Goal: Task Accomplishment & Management: Use online tool/utility

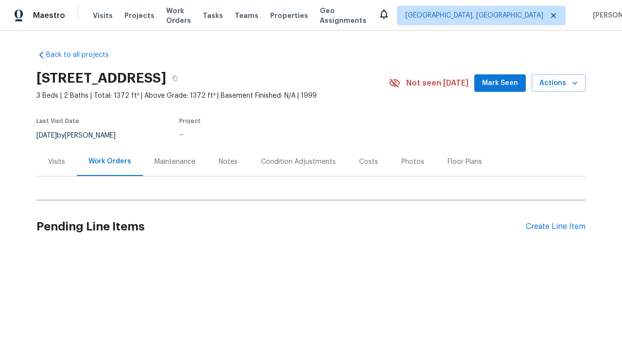
click at [556, 227] on div "Create Line Item" at bounding box center [556, 226] width 60 height 9
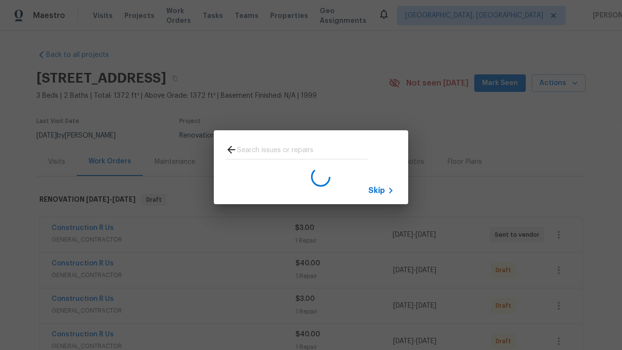
click at [377, 190] on span "Skip" at bounding box center [377, 191] width 17 height 10
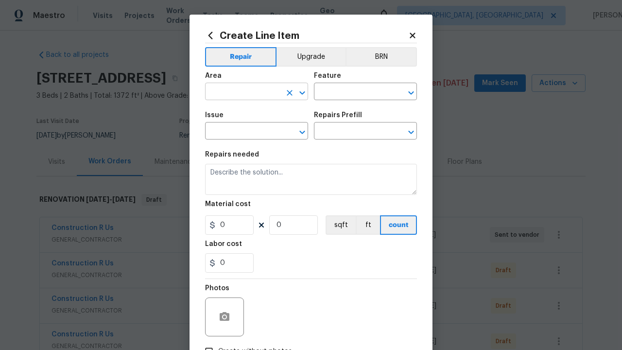
click at [243, 92] on input "text" at bounding box center [243, 92] width 76 height 15
type input "Bedroom"
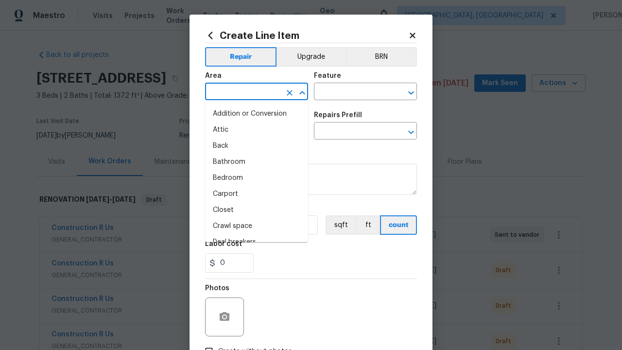
click at [257, 178] on li "Bedroom" at bounding box center [256, 178] width 103 height 16
type input "Bedroom"
